Goal: Find specific page/section: Find specific page/section

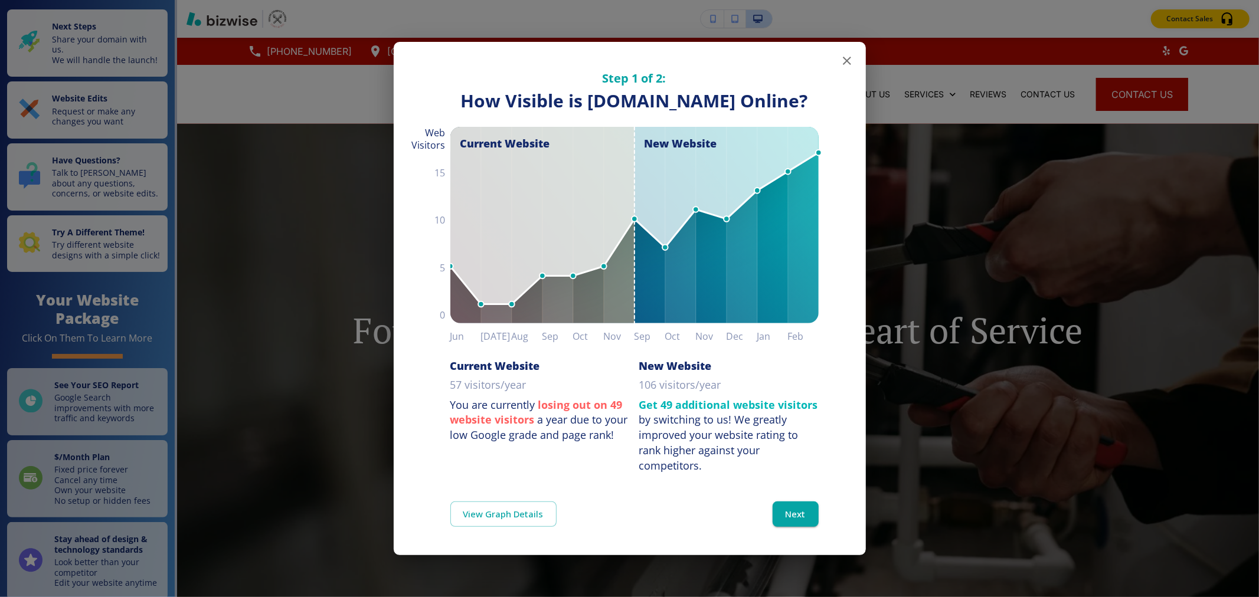
click at [846, 54] on icon "button" at bounding box center [847, 61] width 14 height 14
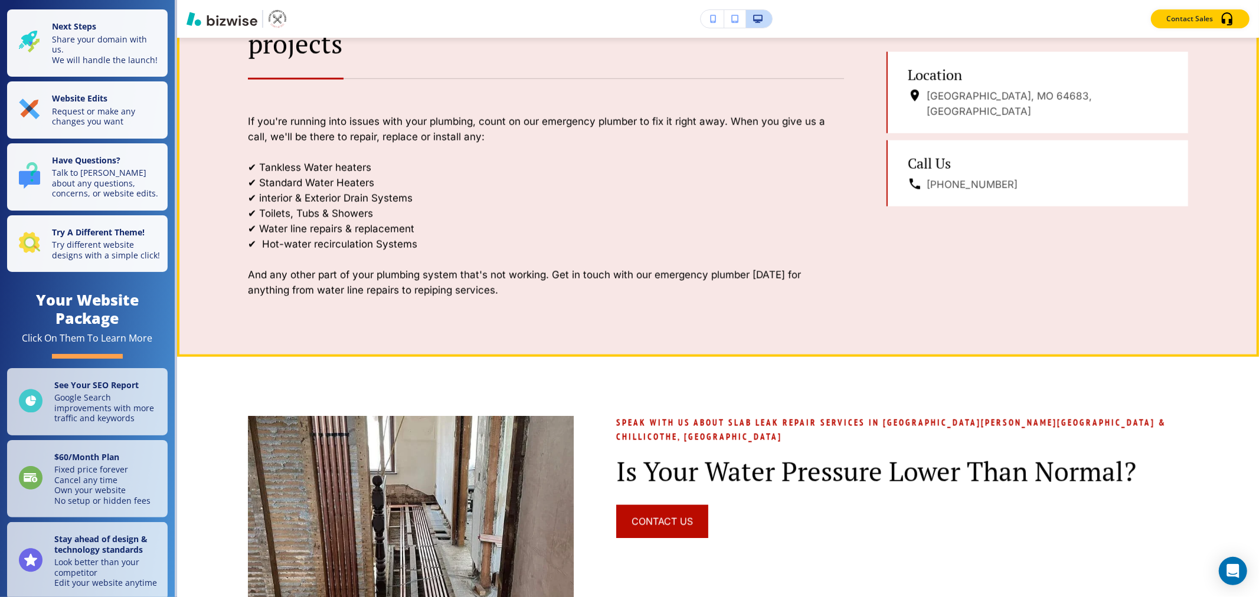
scroll to position [1311, 0]
